Goal: Communication & Community: Participate in discussion

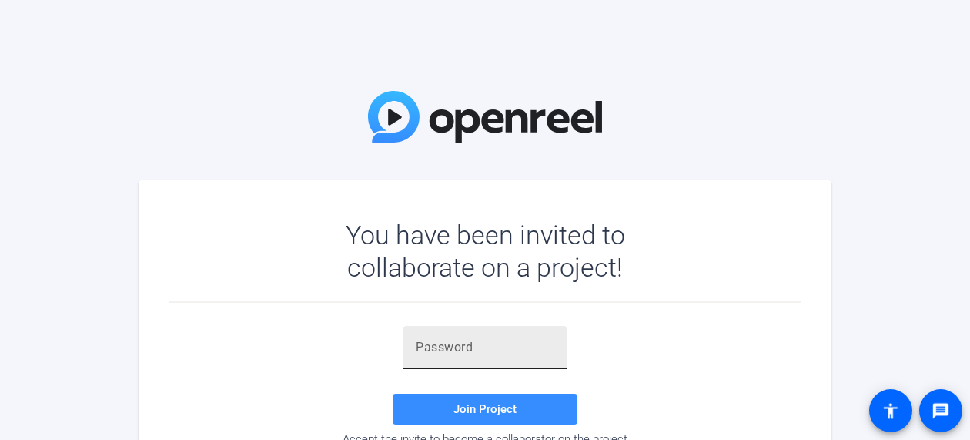
click at [484, 358] on div at bounding box center [485, 347] width 139 height 43
paste input "s6TSyU"
type input "s6TSyU"
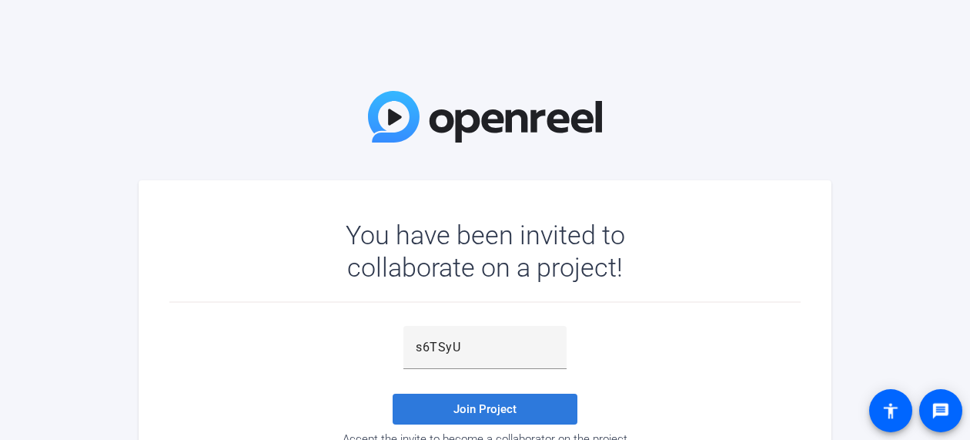
click at [481, 403] on span "Join Project" at bounding box center [485, 409] width 63 height 14
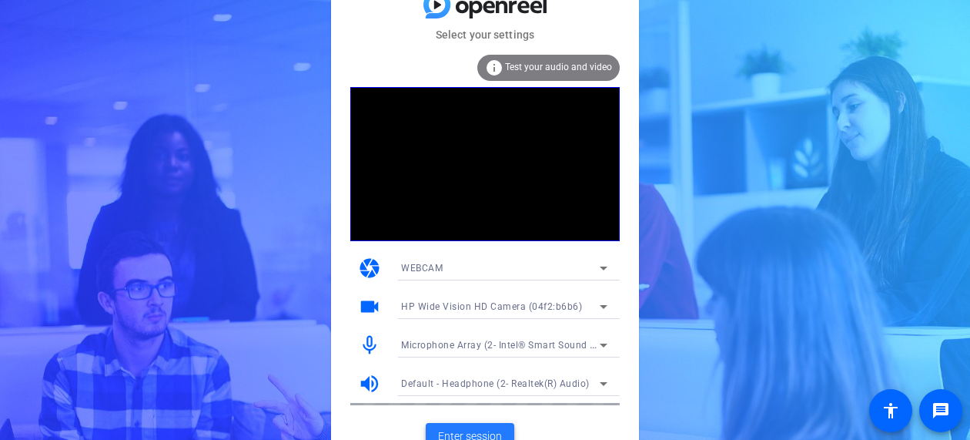
click at [498, 428] on span "Enter session" at bounding box center [470, 436] width 64 height 16
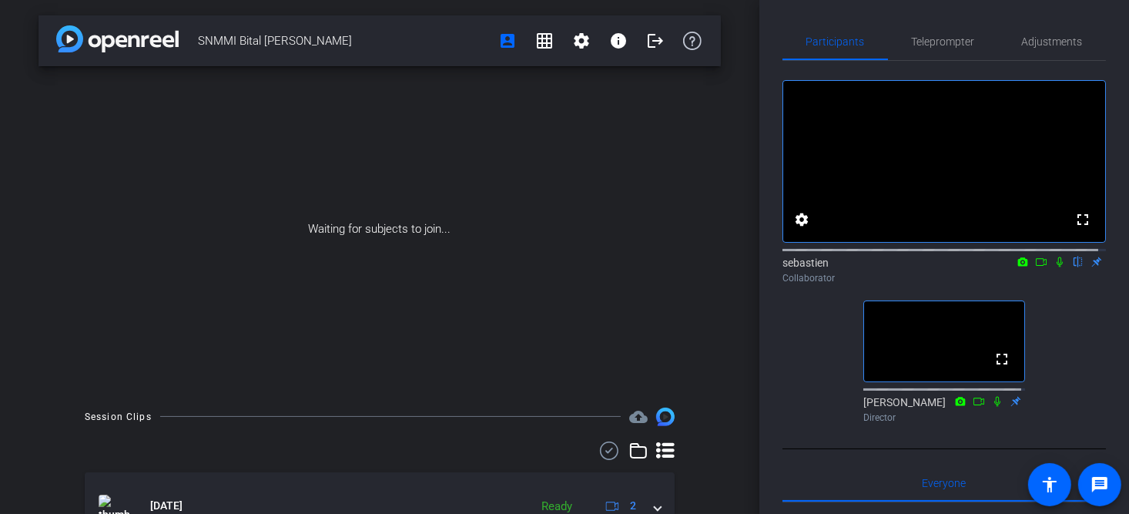
click at [970, 267] on icon at bounding box center [1060, 262] width 6 height 10
click at [970, 267] on icon at bounding box center [1060, 262] width 8 height 10
click at [970, 267] on icon at bounding box center [1060, 261] width 12 height 11
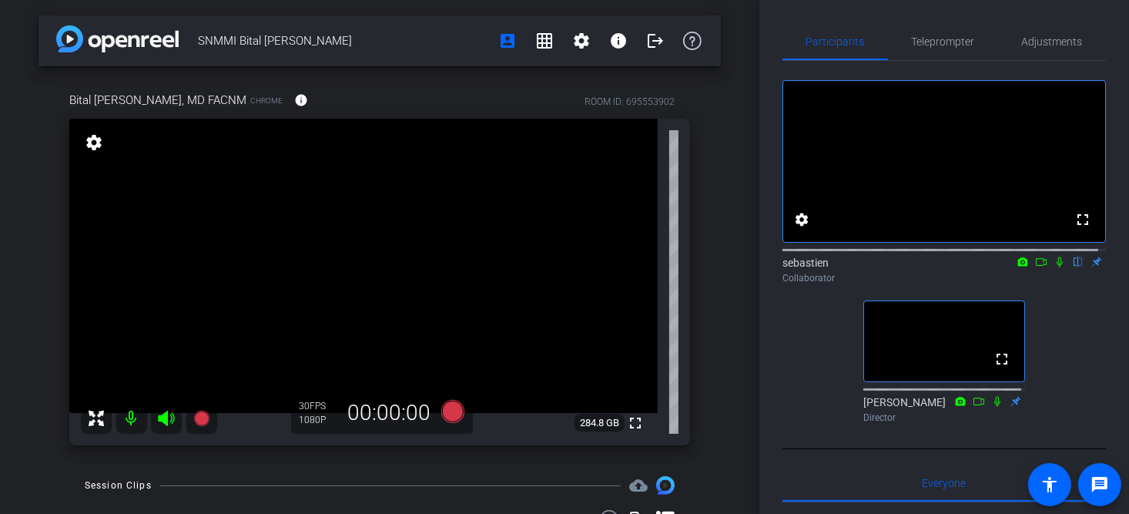
click at [970, 267] on icon at bounding box center [1060, 262] width 6 height 10
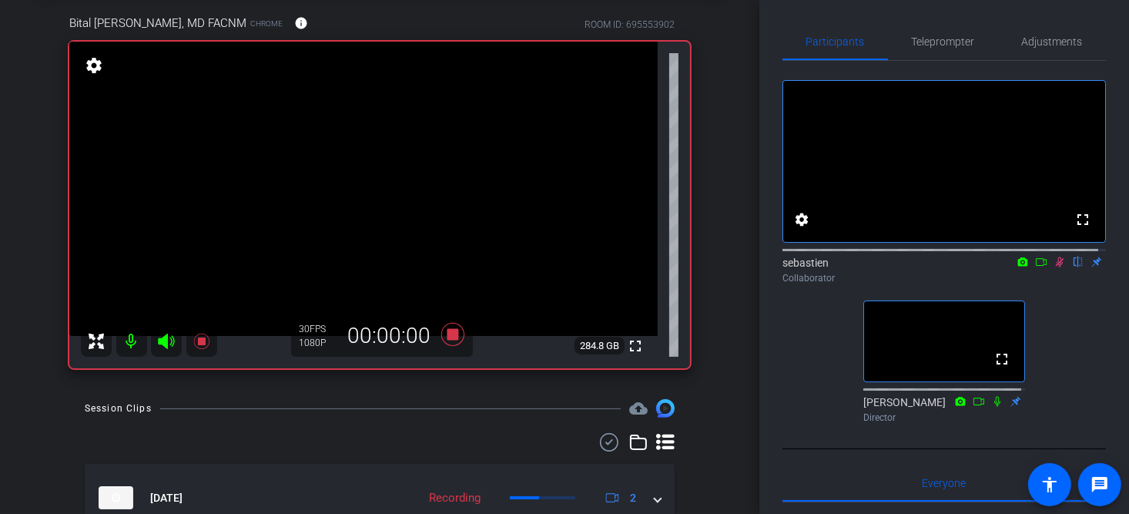
scroll to position [77, 0]
click at [970, 267] on icon at bounding box center [1041, 261] width 12 height 11
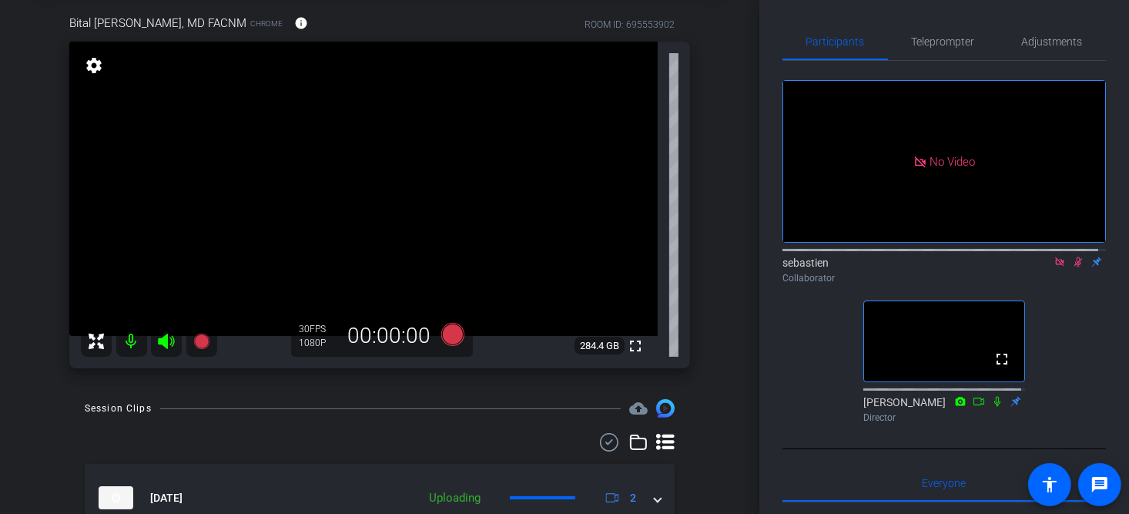
click at [970, 267] on icon at bounding box center [1060, 261] width 12 height 11
click at [970, 267] on icon at bounding box center [1060, 262] width 6 height 10
click at [970, 267] on icon at bounding box center [1060, 261] width 12 height 11
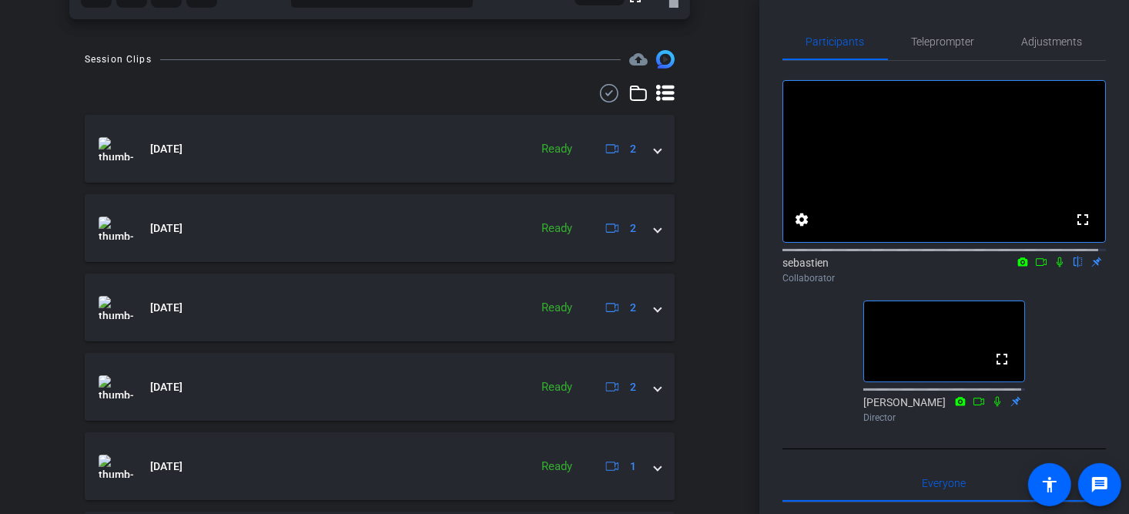
scroll to position [0, 0]
